Goal: Task Accomplishment & Management: Use online tool/utility

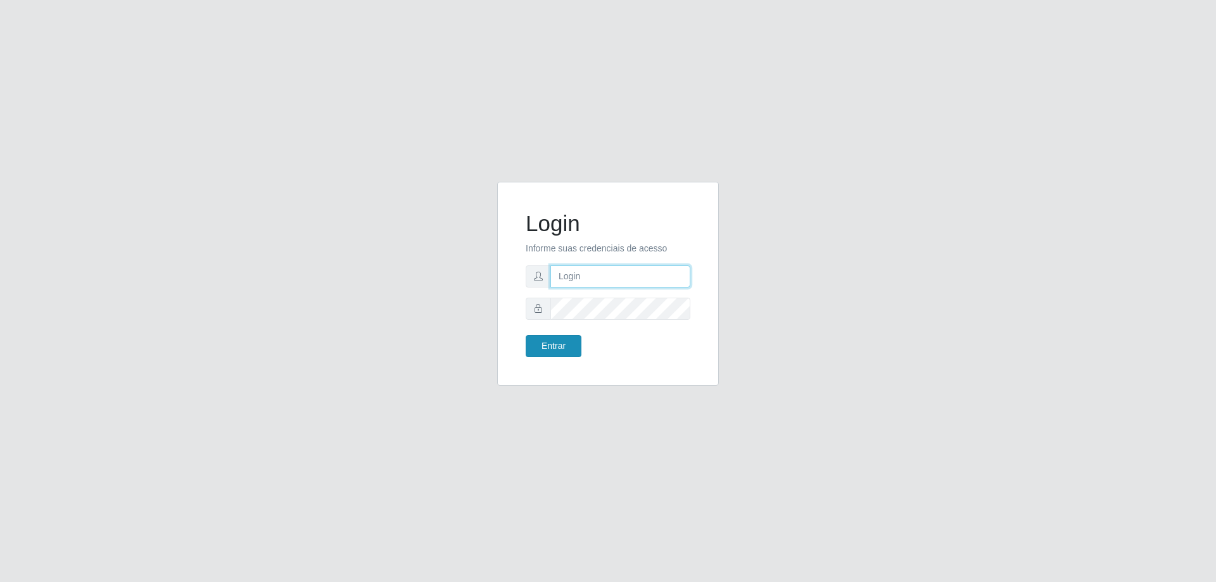
type input "mayara@frigomaster"
click at [540, 341] on button "Entrar" at bounding box center [554, 346] width 56 height 22
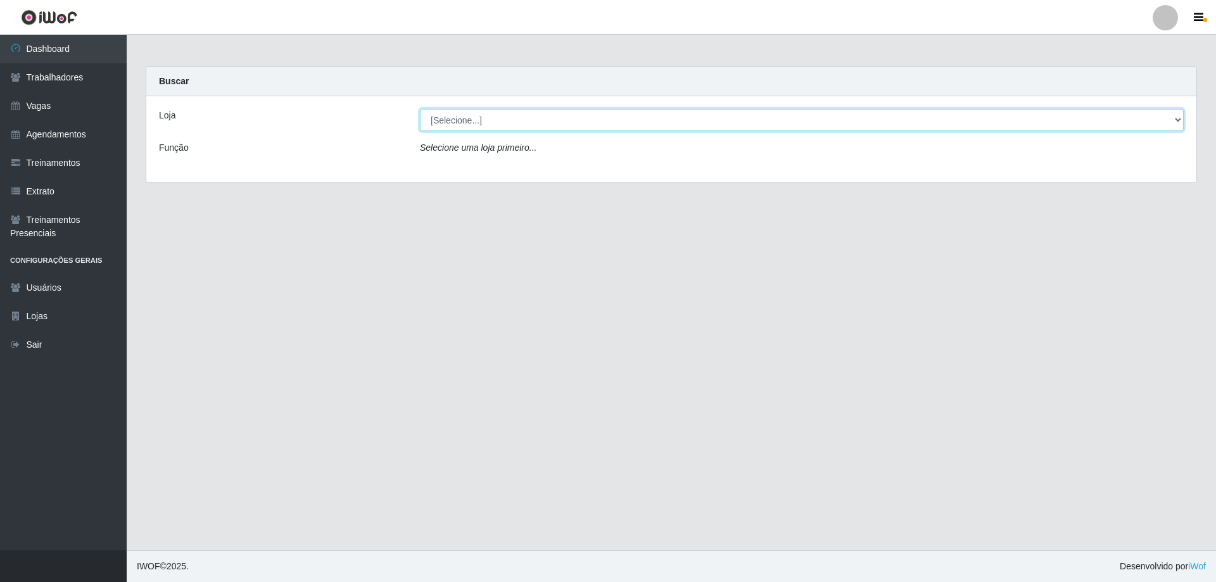
click at [533, 129] on select "[Selecione...] FrigoMaster" at bounding box center [802, 120] width 764 height 22
select select "392"
click at [420, 109] on select "[Selecione...] FrigoMaster" at bounding box center [802, 120] width 764 height 22
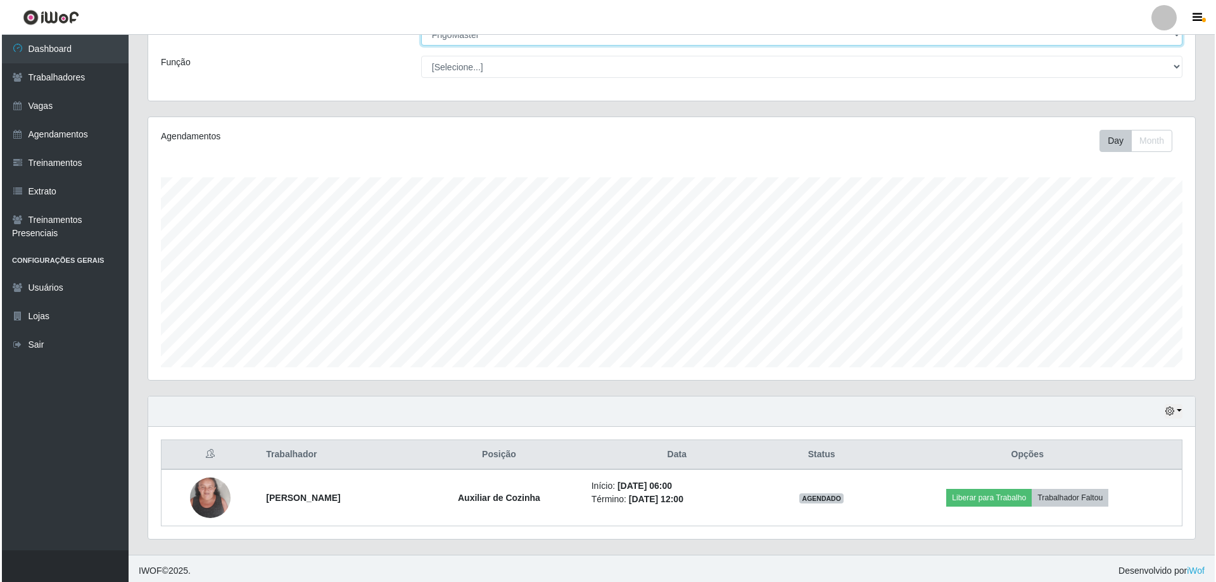
scroll to position [90, 0]
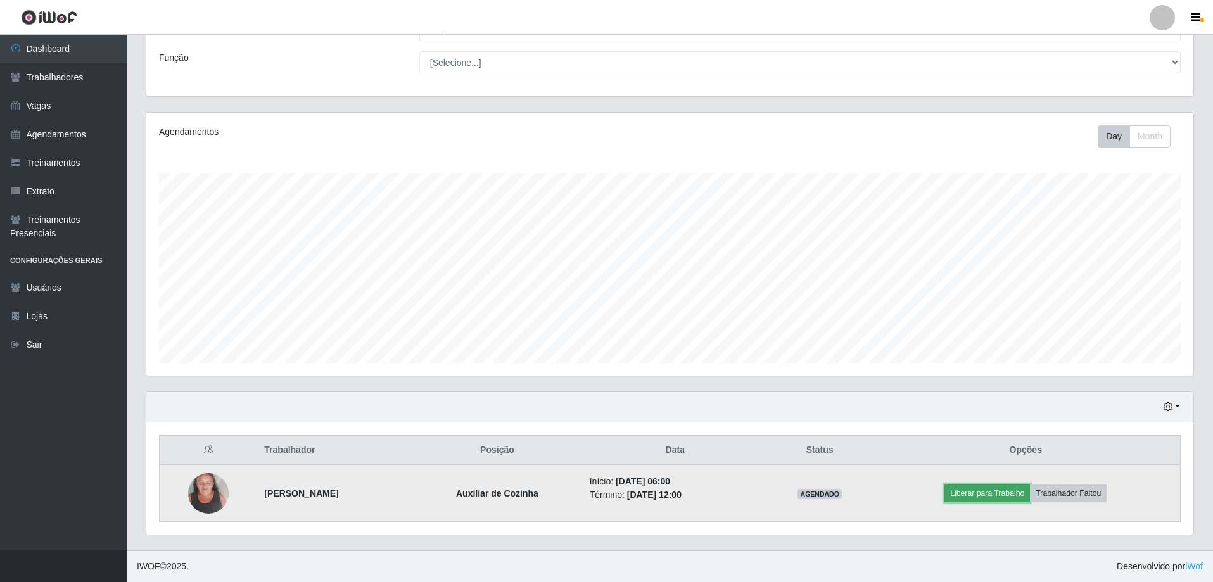
click at [1012, 497] on button "Liberar para Trabalho" at bounding box center [986, 493] width 85 height 18
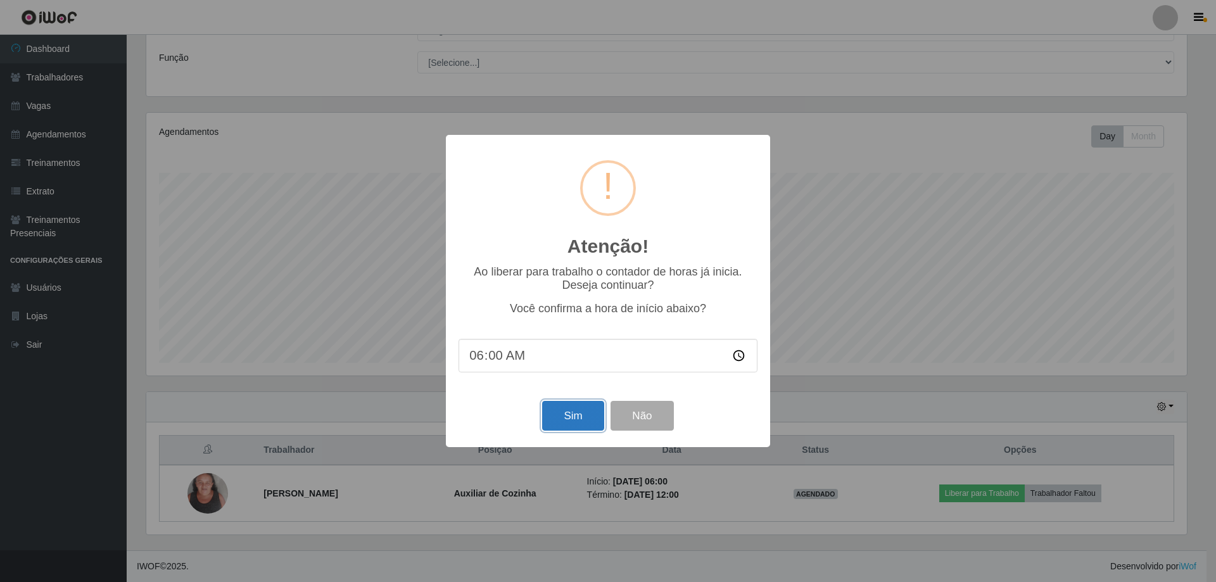
click at [567, 427] on button "Sim" at bounding box center [572, 416] width 61 height 30
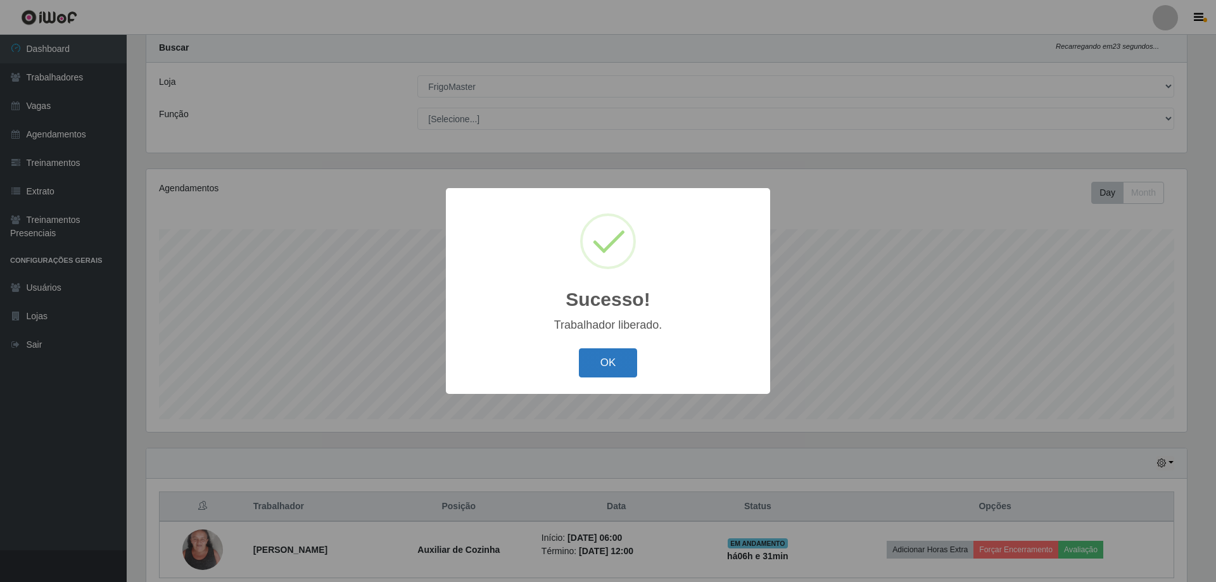
click at [592, 358] on button "OK" at bounding box center [608, 363] width 59 height 30
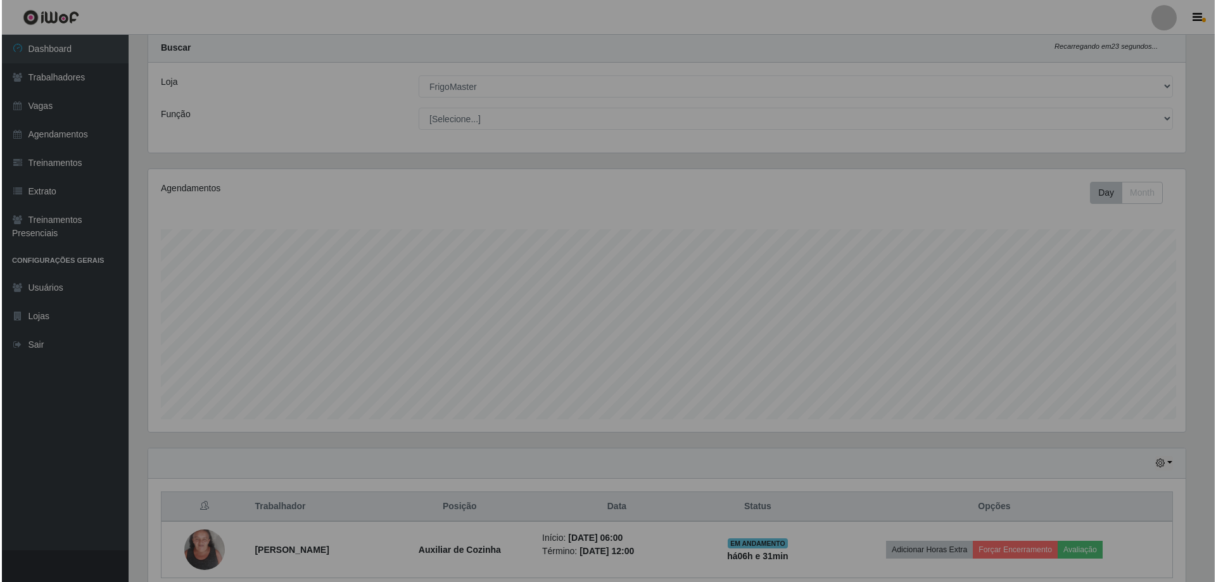
scroll to position [263, 1047]
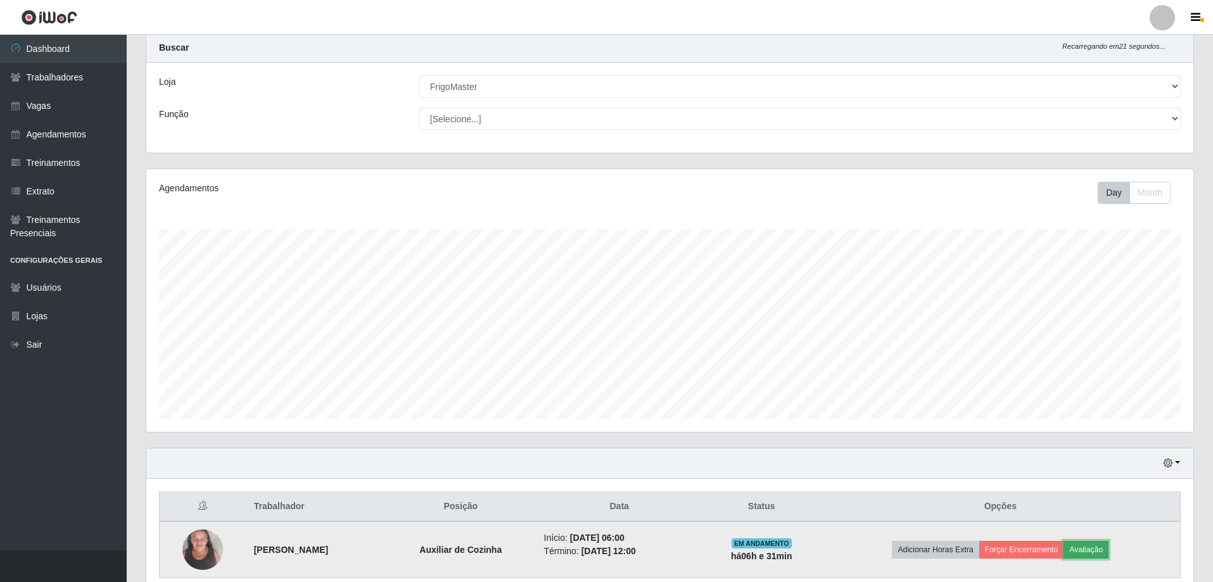
click at [1101, 547] on button "Avaliação" at bounding box center [1085, 550] width 45 height 18
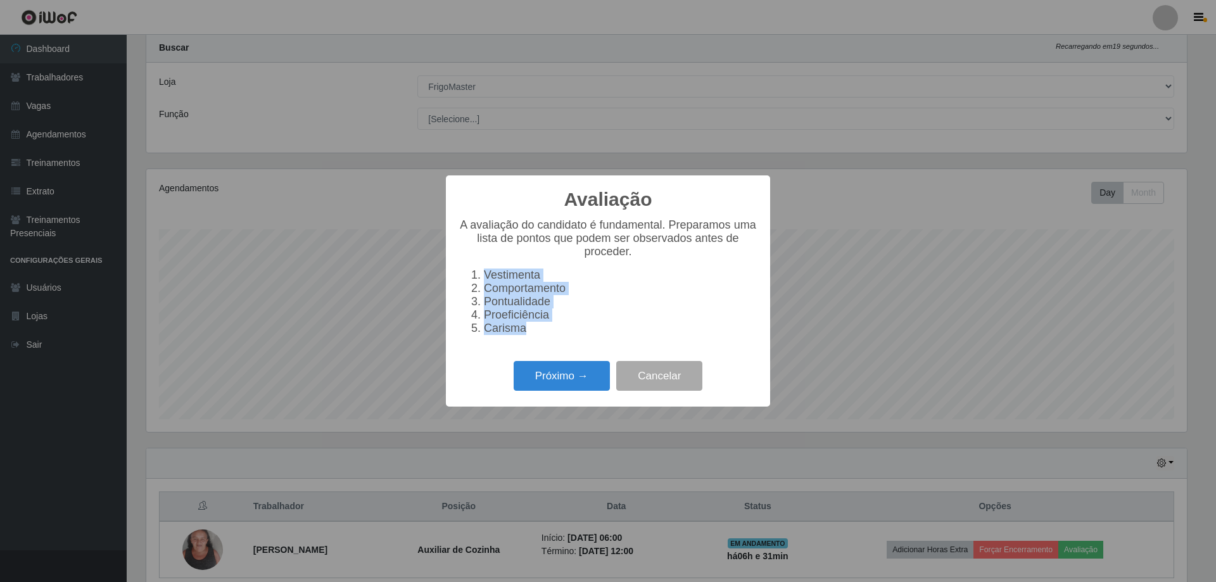
drag, startPoint x: 530, startPoint y: 338, endPoint x: 455, endPoint y: 266, distance: 103.5
click at [455, 266] on div "Avaliação × A avaliação do candidato é fundamental. Preparamos uma lista de pon…" at bounding box center [608, 290] width 324 height 231
copy ol "Vestimenta Comportamento Pontualidade Proeficiência Carisma"
click at [580, 379] on button "Próximo →" at bounding box center [562, 376] width 96 height 30
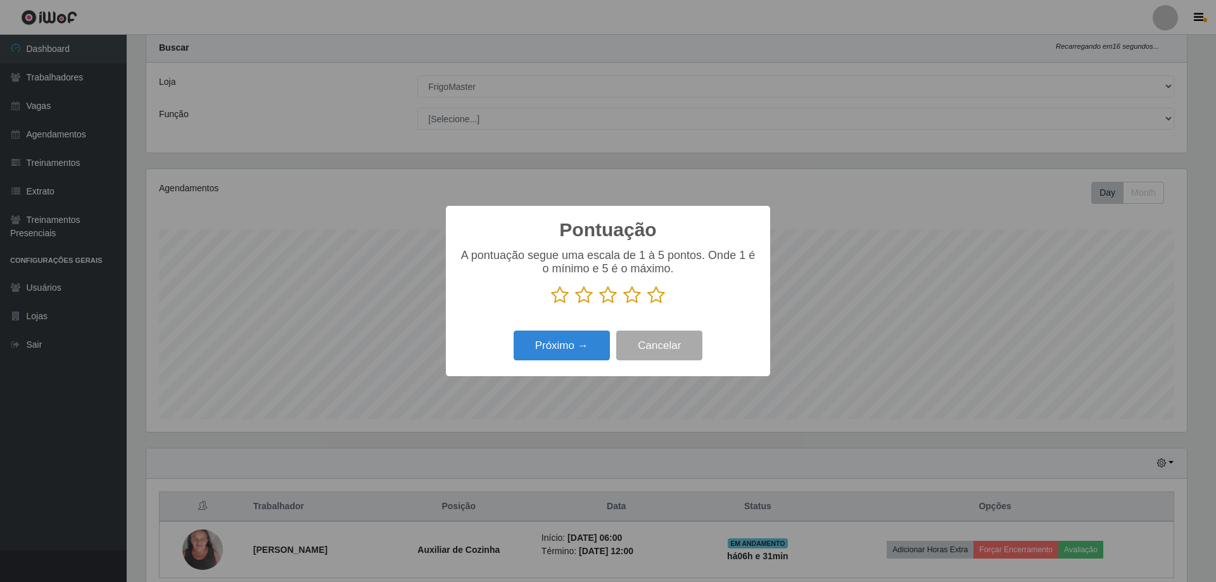
scroll to position [633067, 632290]
click at [657, 299] on icon at bounding box center [656, 295] width 18 height 19
click at [647, 305] on input "radio" at bounding box center [647, 305] width 0 height 0
click at [577, 338] on button "Próximo →" at bounding box center [562, 346] width 96 height 30
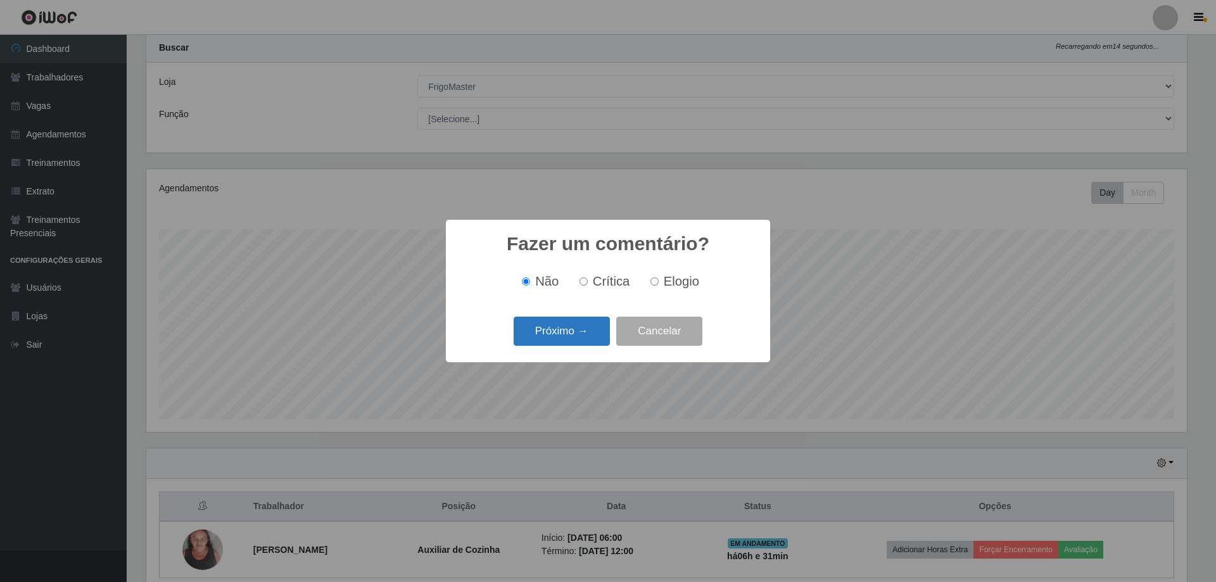
click at [578, 336] on button "Próximo →" at bounding box center [562, 332] width 96 height 30
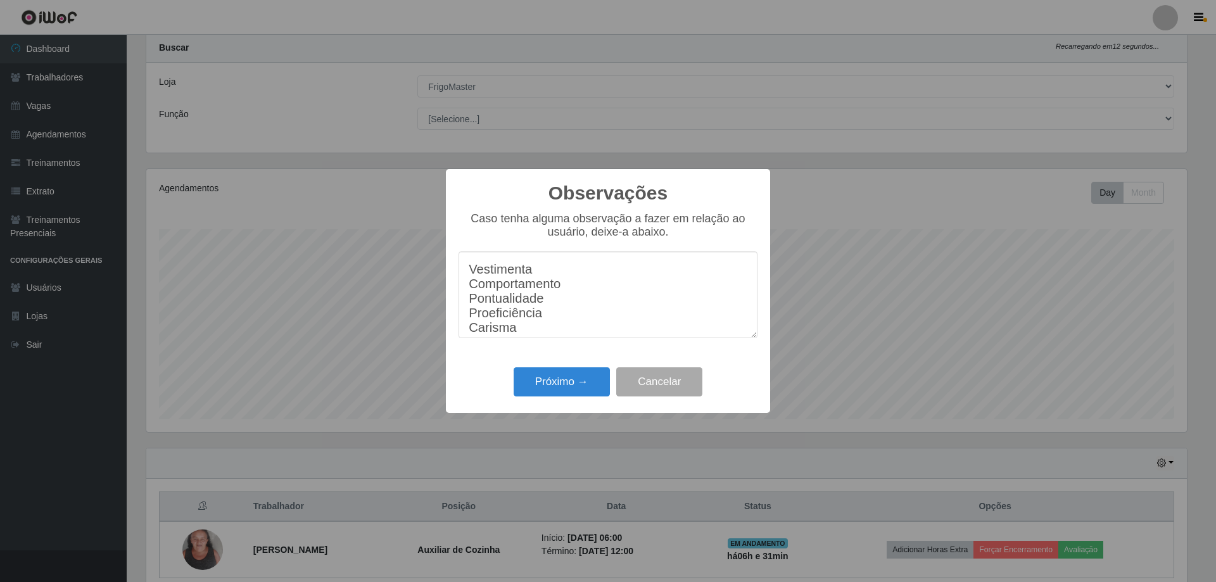
scroll to position [10, 0]
click at [541, 263] on textarea "Vestimenta Comportamento Pontualidade Proeficiência Carisma" at bounding box center [608, 294] width 299 height 87
click at [597, 288] on textarea "Vestimenta10 Comportamento Pontualidade Proeficiência Carisma" at bounding box center [608, 294] width 299 height 87
click at [580, 296] on textarea "Vestimenta10 Comportamento10 Pontualidade Proeficiência Carisma" at bounding box center [608, 294] width 299 height 87
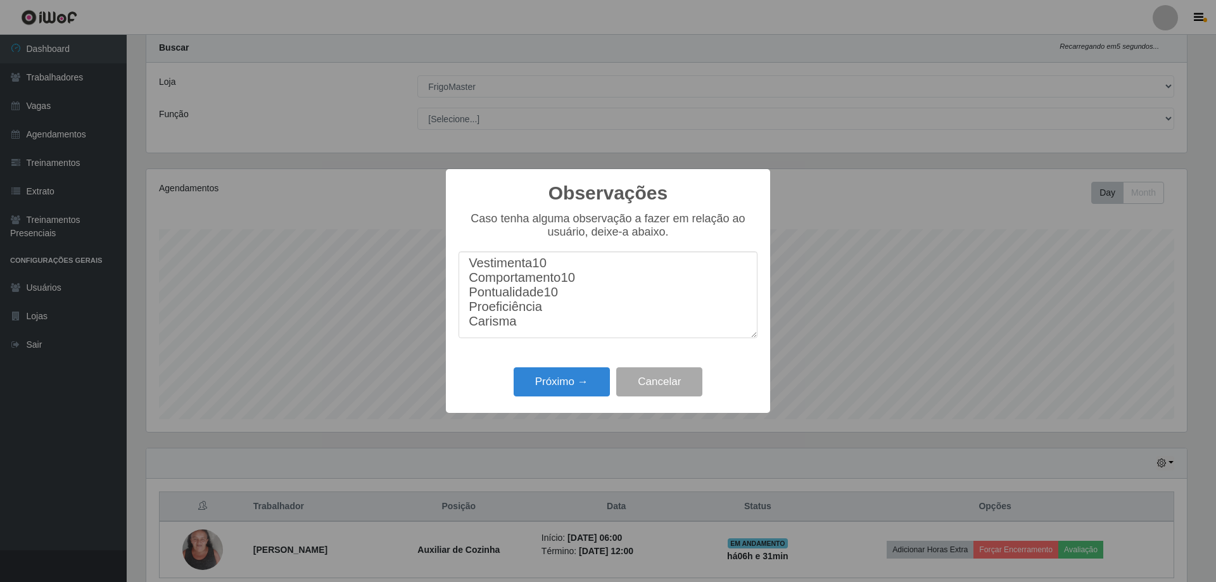
click at [584, 308] on textarea "Vestimenta10 Comportamento10 Pontualidade10 Proeficiência Carisma" at bounding box center [608, 294] width 299 height 87
click at [579, 328] on textarea "Vestimenta10 Comportamento10 Pontualidade10 Proeficiência10 Carisma" at bounding box center [608, 294] width 299 height 87
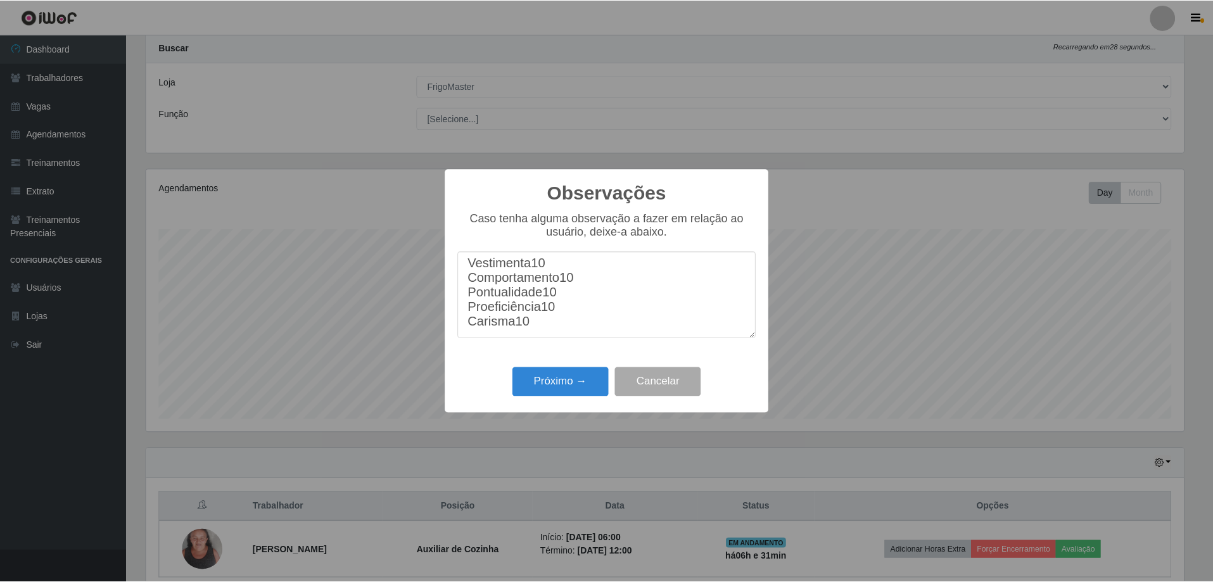
scroll to position [19, 0]
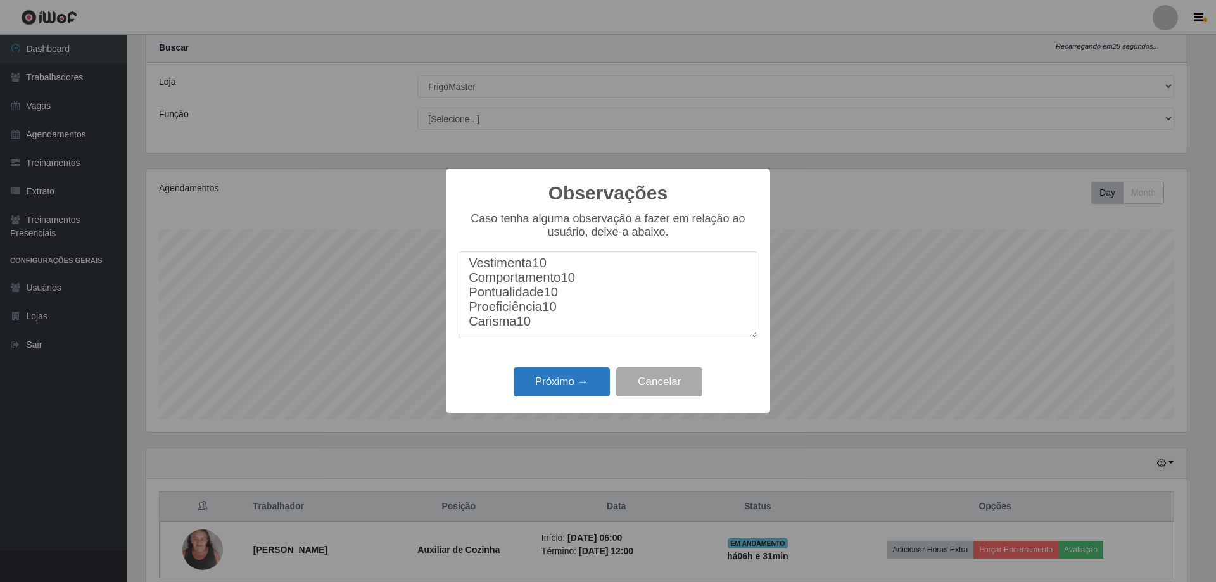
type textarea "Vestimenta10 Comportamento10 Pontualidade10 Proeficiência10 Carisma10"
click at [568, 380] on button "Próximo →" at bounding box center [562, 382] width 96 height 30
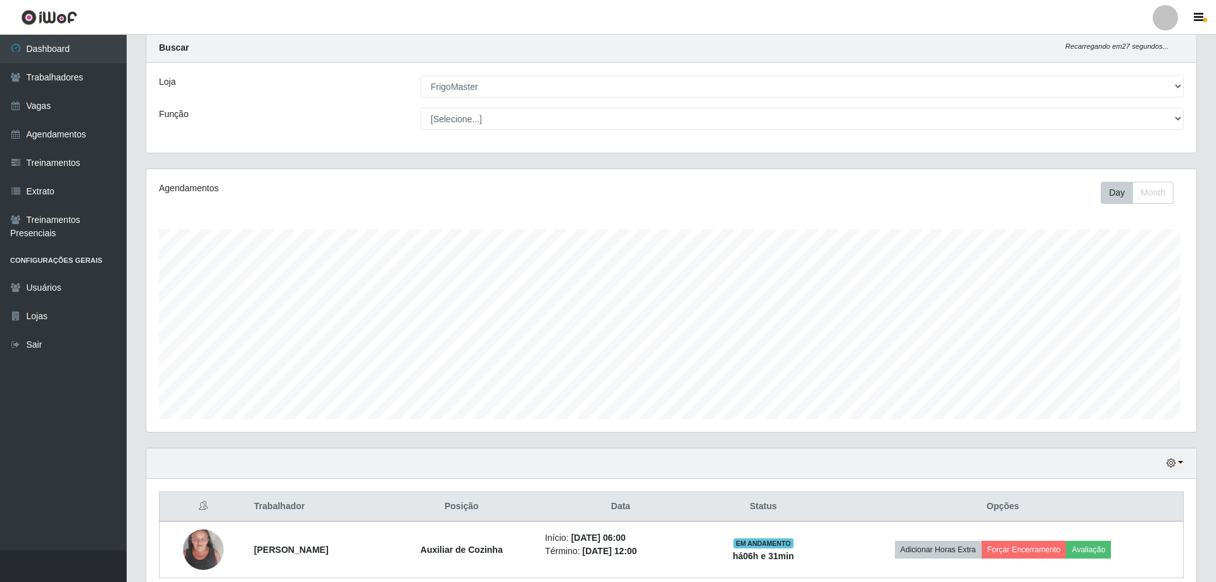
scroll to position [263, 1047]
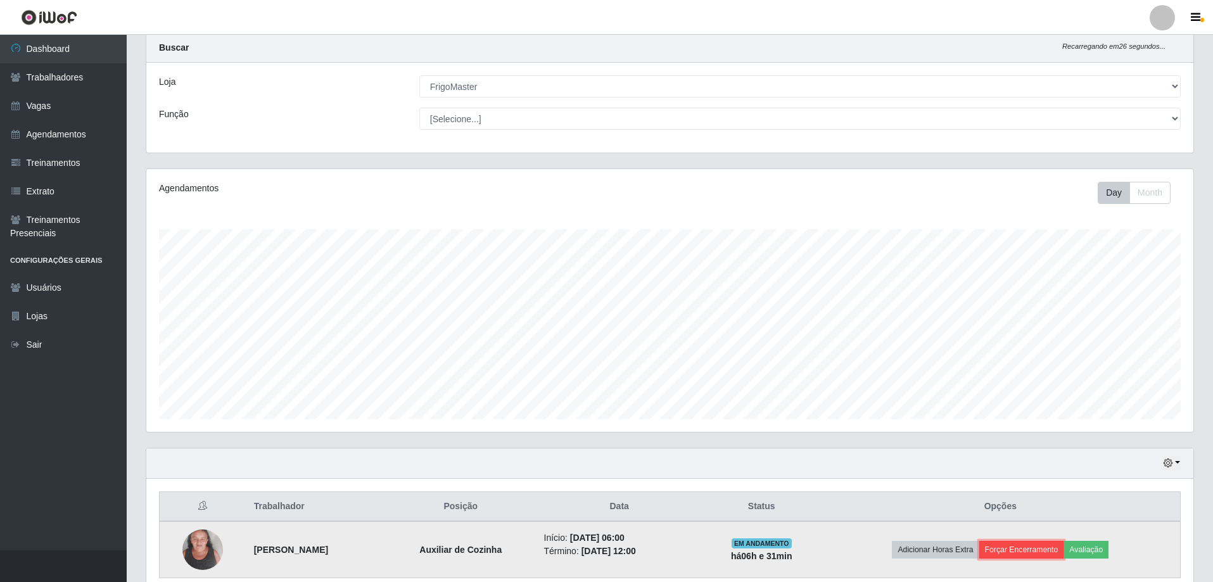
click at [1008, 549] on button "Forçar Encerramento" at bounding box center [1021, 550] width 85 height 18
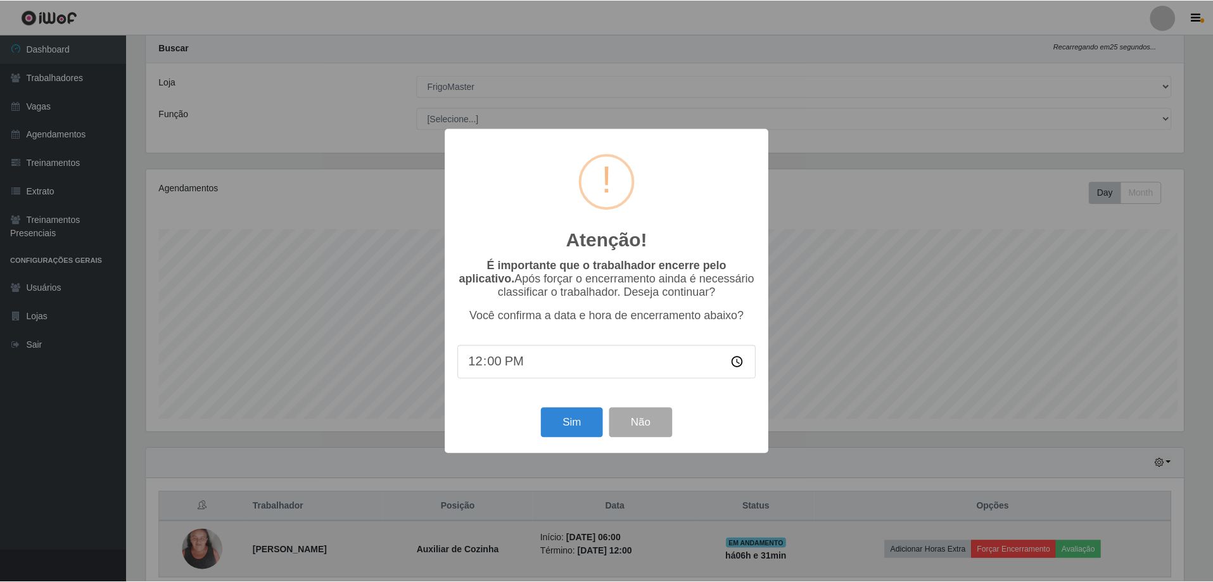
scroll to position [263, 1041]
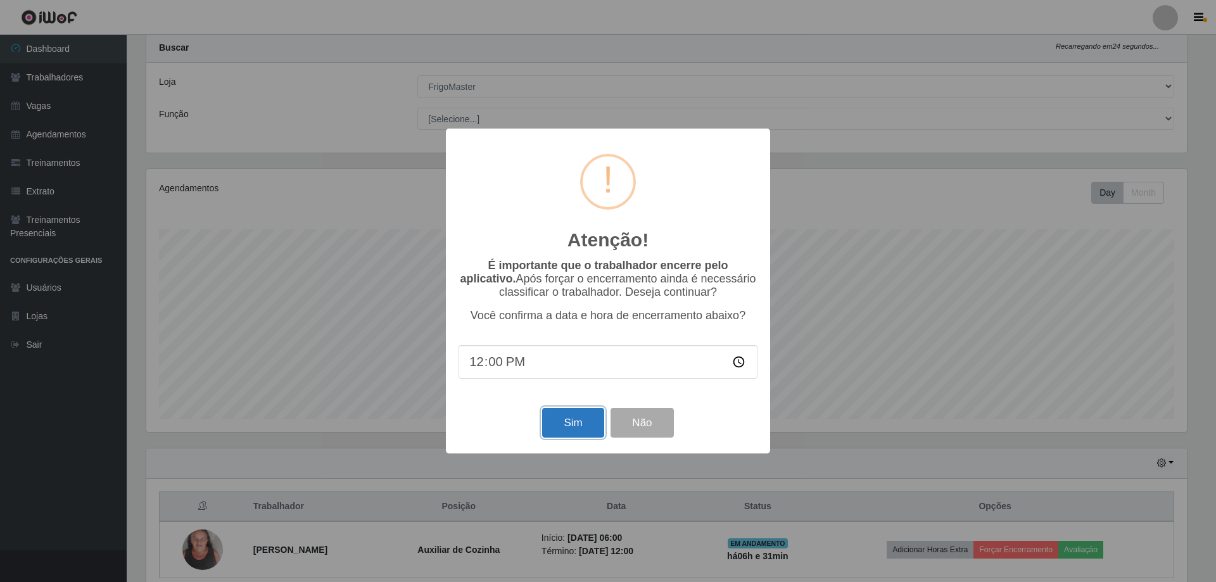
click at [559, 430] on button "Sim" at bounding box center [572, 423] width 61 height 30
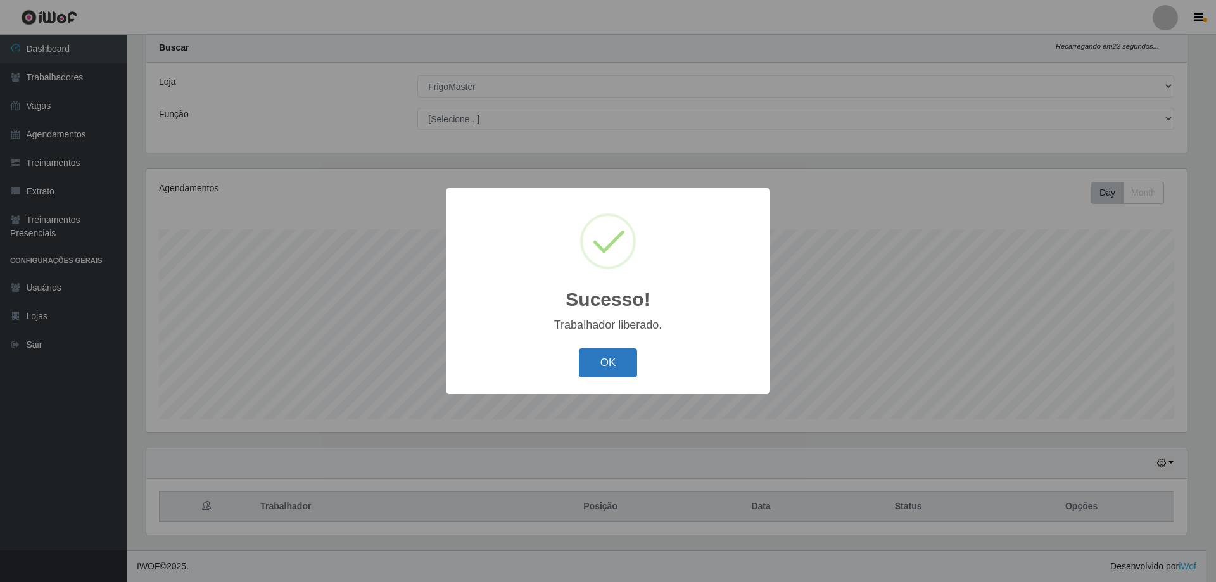
drag, startPoint x: 597, startPoint y: 368, endPoint x: 602, endPoint y: 360, distance: 9.5
click at [599, 365] on button "OK" at bounding box center [608, 363] width 59 height 30
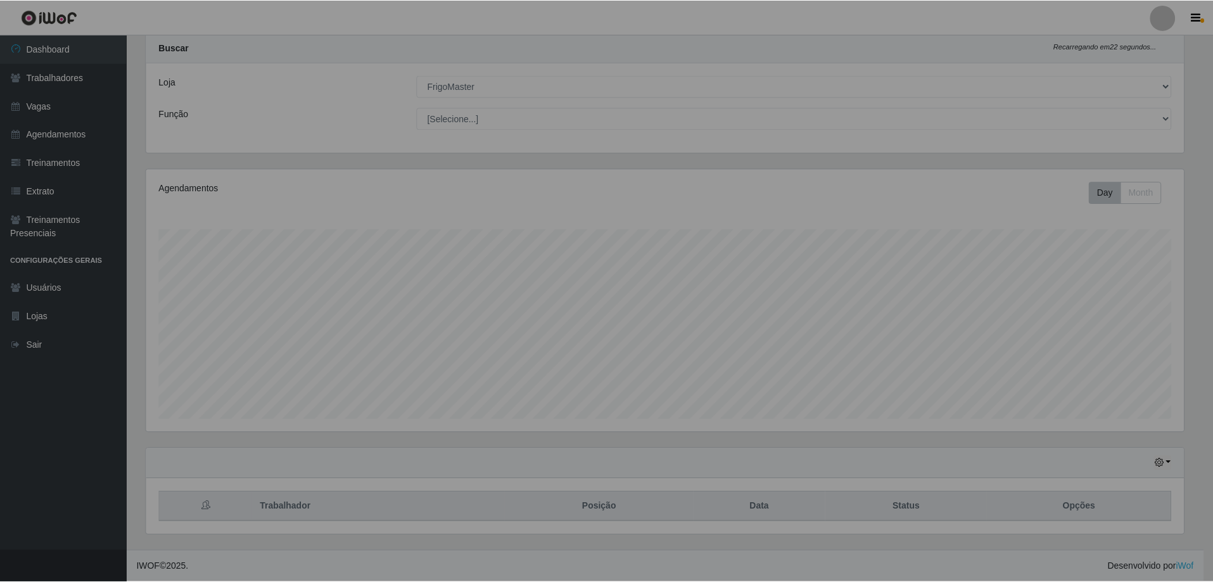
scroll to position [0, 0]
